Goal: Task Accomplishment & Management: Manage account settings

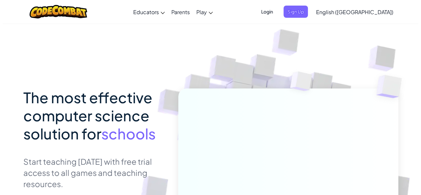
scroll to position [0, 0]
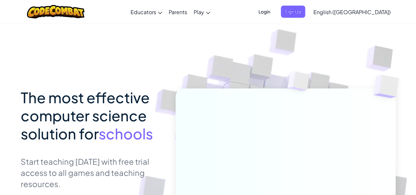
drag, startPoint x: 304, startPoint y: 10, endPoint x: 300, endPoint y: 6, distance: 5.6
click at [274, 6] on span "Login" at bounding box center [264, 12] width 20 height 12
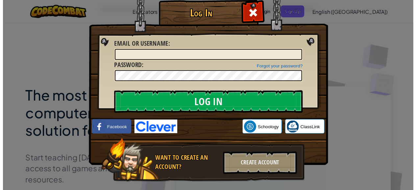
scroll to position [0, 0]
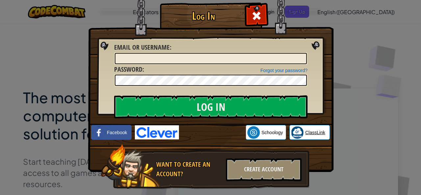
click at [307, 128] on link "ClassLink" at bounding box center [309, 132] width 40 height 15
click at [252, 11] on span at bounding box center [256, 16] width 11 height 11
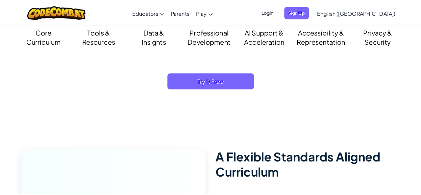
scroll to position [579, 0]
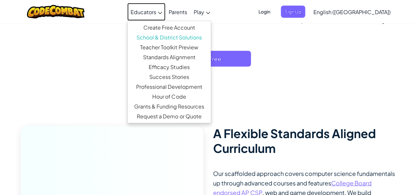
click at [156, 12] on span "Educators" at bounding box center [143, 12] width 26 height 7
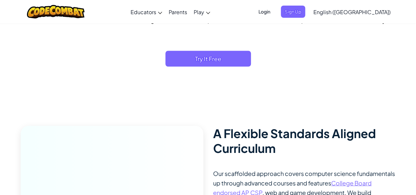
click at [274, 10] on span "Login" at bounding box center [264, 12] width 20 height 12
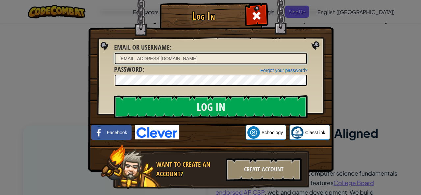
type input "[EMAIL_ADDRESS][DOMAIN_NAME]"
click at [114, 95] on input "Log In" at bounding box center [210, 106] width 193 height 23
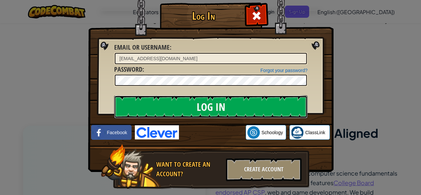
click at [221, 109] on input "Log In" at bounding box center [210, 106] width 193 height 23
